Goal: Transaction & Acquisition: Book appointment/travel/reservation

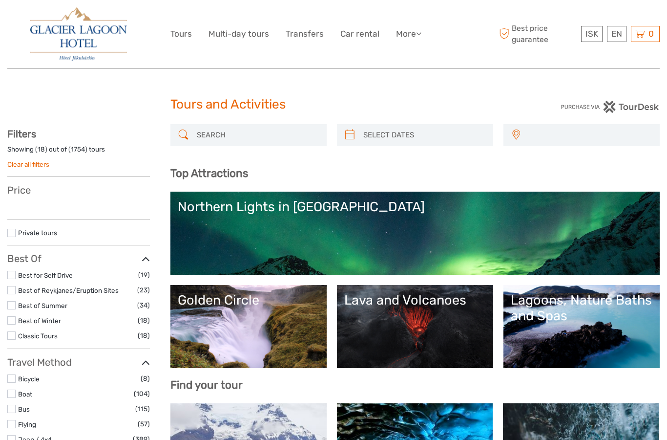
select select
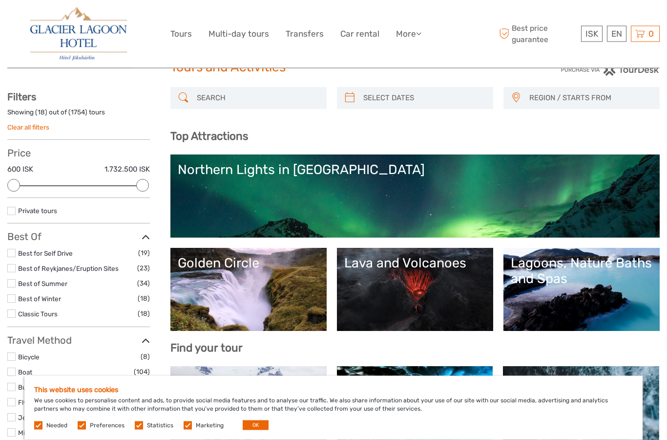
scroll to position [38, 0]
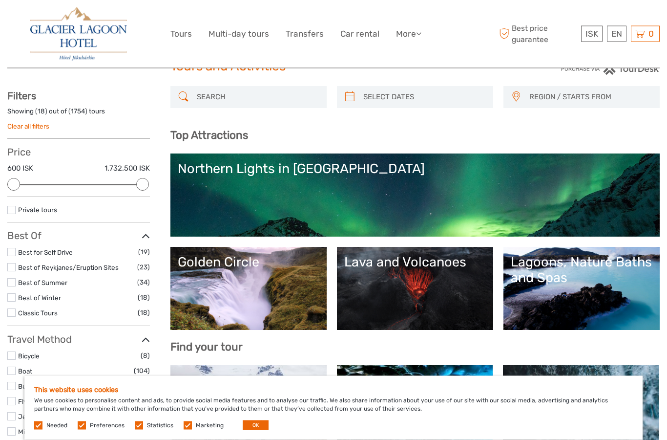
click at [535, 198] on link "Northern Lights in [GEOGRAPHIC_DATA]" at bounding box center [415, 195] width 475 height 68
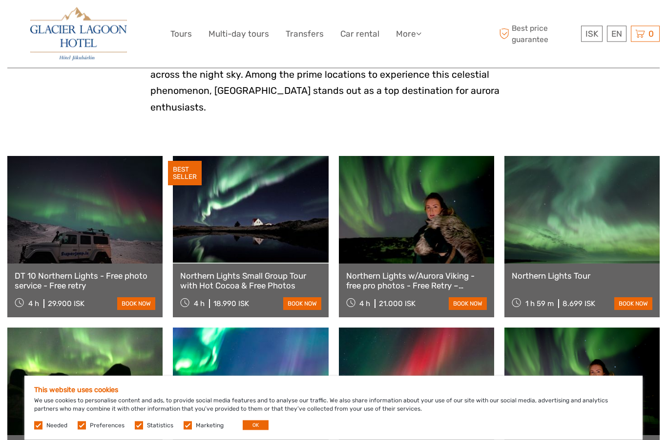
scroll to position [276, 0]
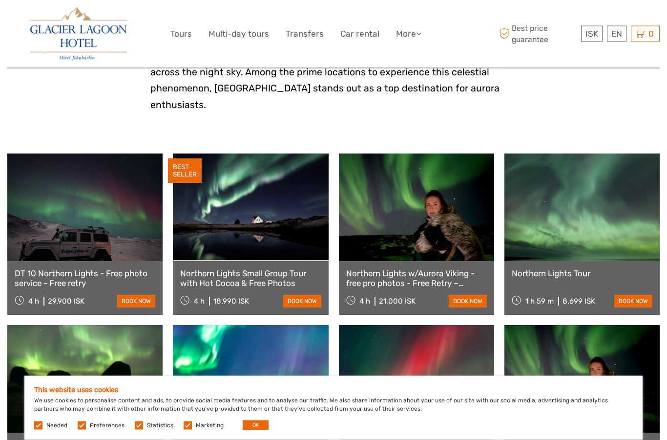
click at [268, 191] on link at bounding box center [250, 207] width 155 height 107
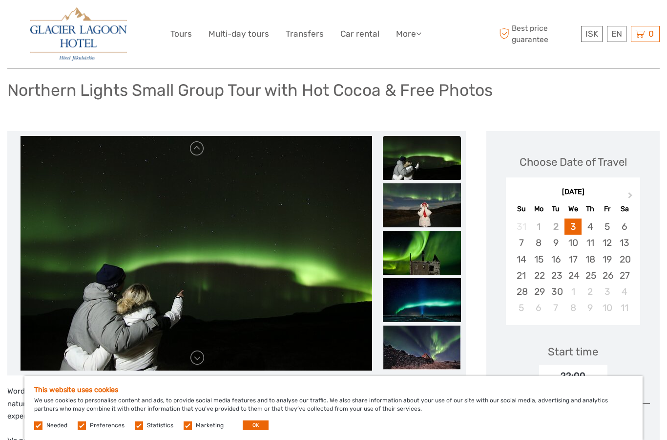
scroll to position [75, 0]
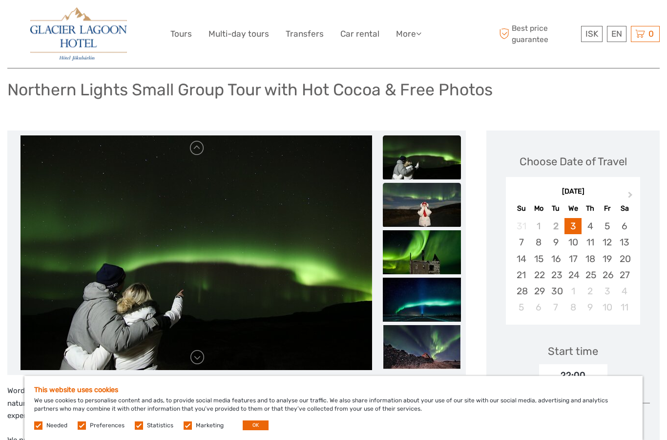
click at [434, 196] on img at bounding box center [422, 205] width 78 height 44
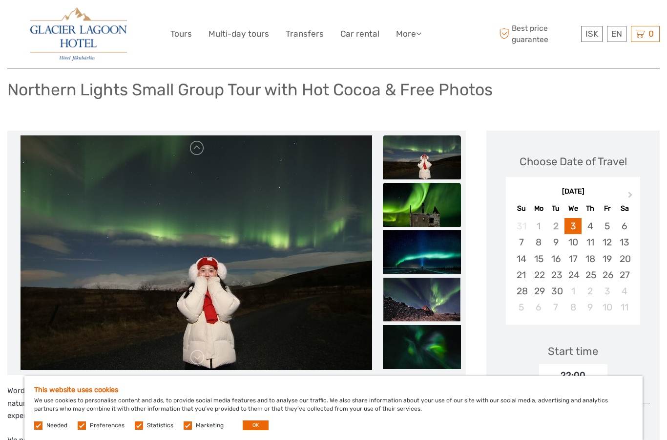
click at [430, 191] on img at bounding box center [422, 205] width 78 height 44
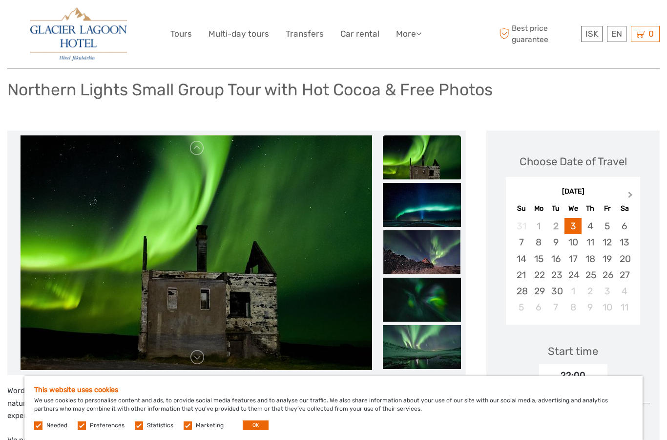
click at [631, 190] on span "Next Month" at bounding box center [631, 197] width 0 height 14
click at [627, 189] on button "Next Month" at bounding box center [632, 197] width 16 height 16
click at [560, 283] on div "25" at bounding box center [556, 291] width 17 height 16
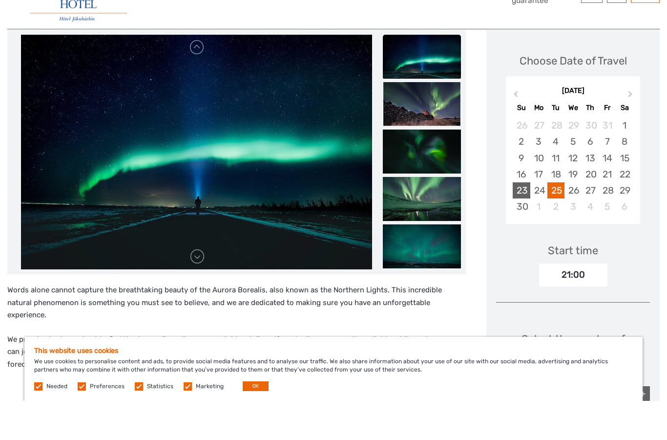
scroll to position [175, 0]
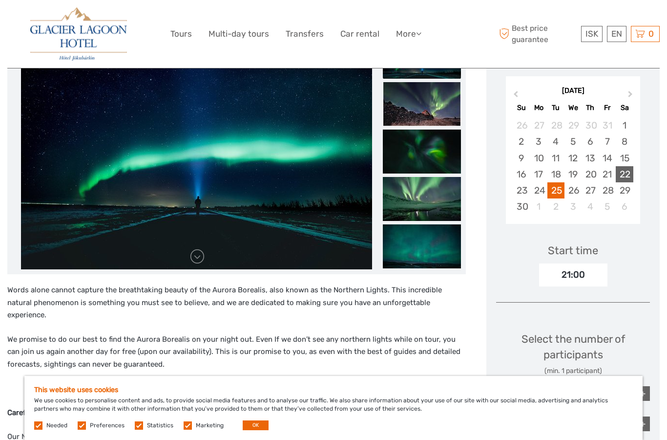
click at [625, 166] on div "22" at bounding box center [624, 174] width 17 height 16
click at [522, 182] on div "23" at bounding box center [521, 190] width 17 height 16
click at [629, 166] on div "22" at bounding box center [624, 174] width 17 height 16
click at [585, 263] on div "21:00" at bounding box center [573, 274] width 68 height 22
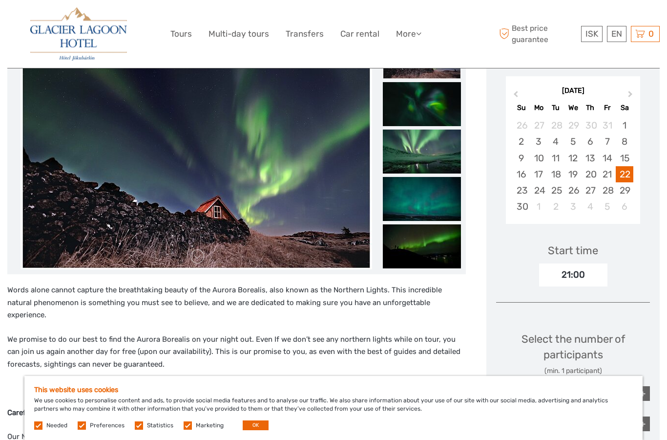
click at [576, 264] on div "21:00" at bounding box center [573, 274] width 68 height 22
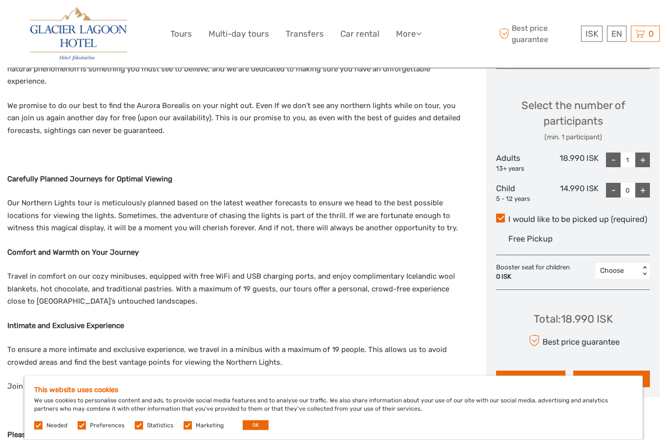
scroll to position [411, 0]
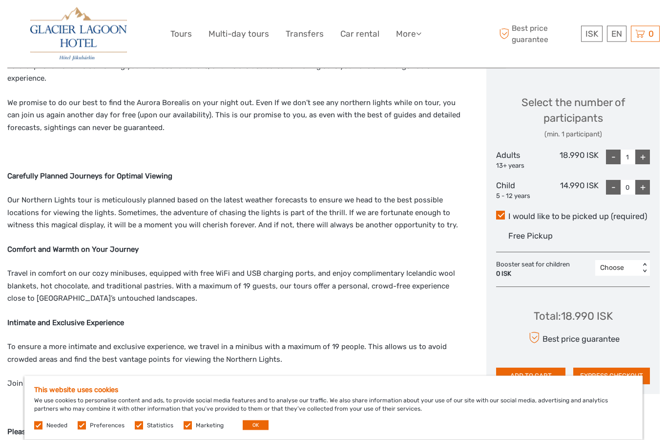
click at [545, 368] on button "ADD TO CART" at bounding box center [530, 376] width 69 height 17
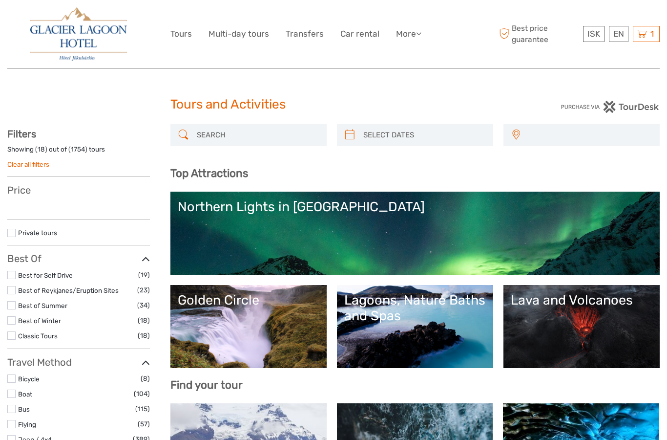
select select
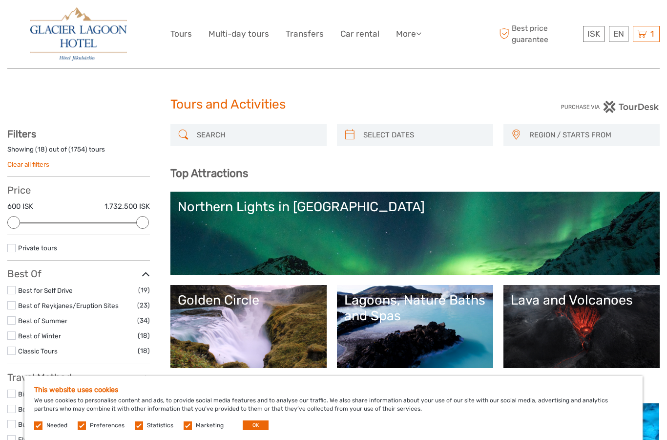
scroll to position [64, 0]
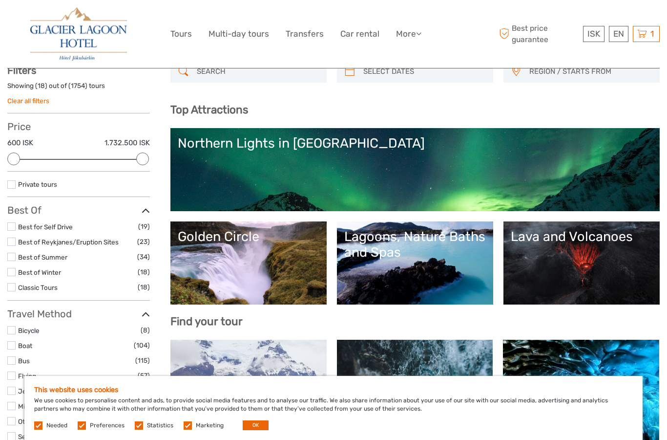
click at [11, 228] on label at bounding box center [11, 226] width 8 height 8
click at [0, 0] on input "checkbox" at bounding box center [0, 0] width 0 height 0
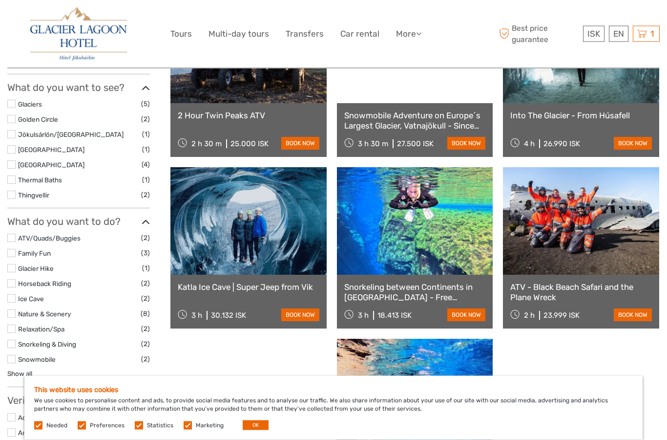
scroll to position [363, 0]
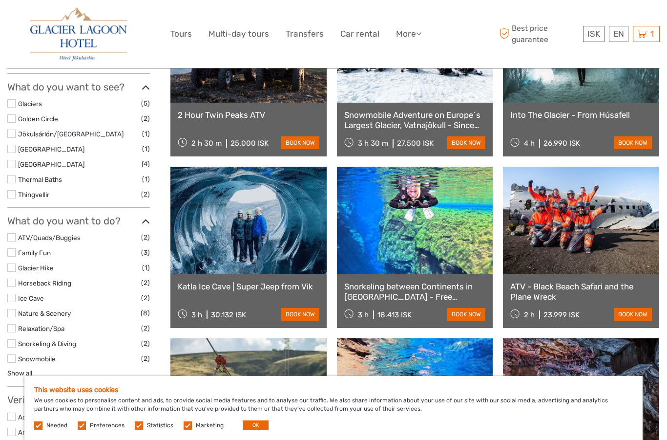
click at [465, 212] on link at bounding box center [415, 220] width 156 height 107
